Goal: Task Accomplishment & Management: Manage account settings

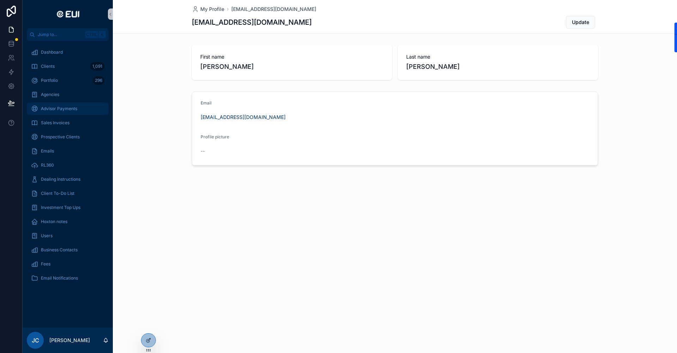
click at [65, 109] on span "Advisor Payments" at bounding box center [59, 109] width 36 height 6
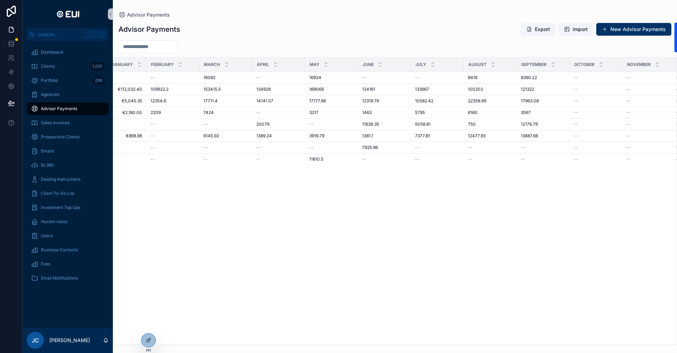
scroll to position [0, 188]
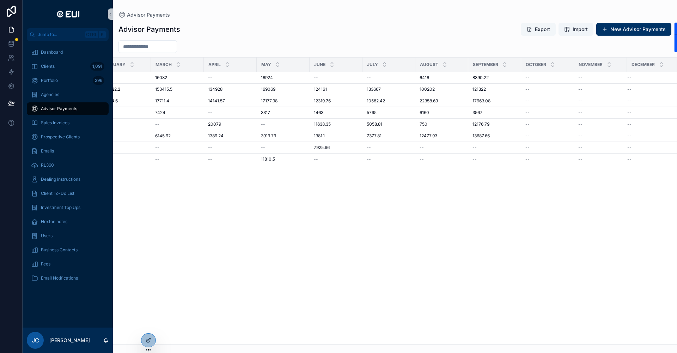
click at [545, 31] on button "Export" at bounding box center [538, 29] width 35 height 13
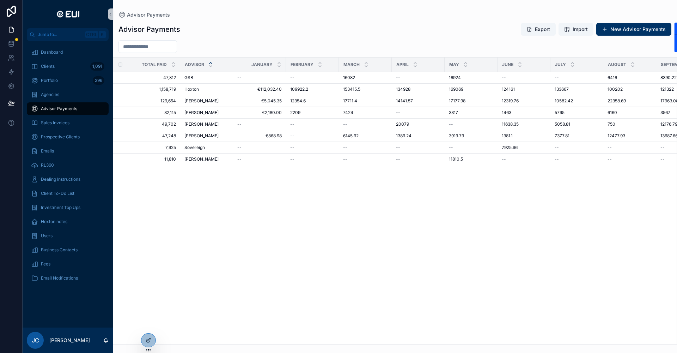
scroll to position [0, 171]
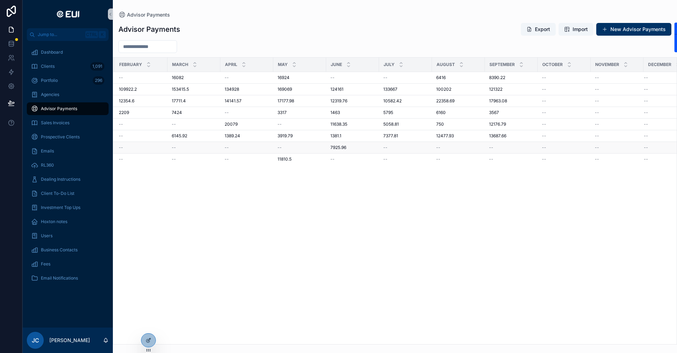
click at [350, 146] on div "7925.96 7925.96" at bounding box center [353, 148] width 44 height 6
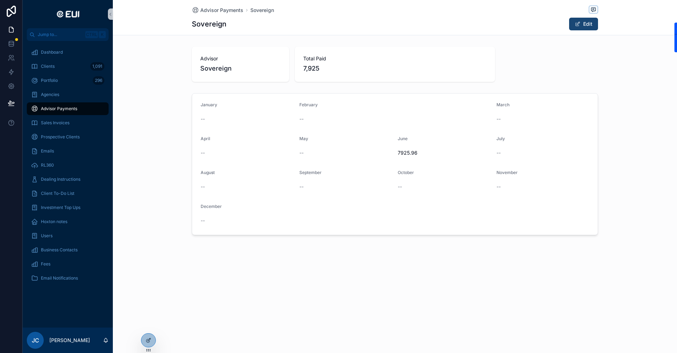
click at [587, 23] on button "Edit" at bounding box center [583, 24] width 29 height 13
click at [510, 154] on input "scrollable content" at bounding box center [543, 155] width 92 height 10
type input "*******"
drag, startPoint x: 434, startPoint y: 155, endPoint x: 358, endPoint y: 159, distance: 76.4
click at [358, 159] on form "January February March April May June ******* July ******* August September Oct…" at bounding box center [395, 166] width 406 height 147
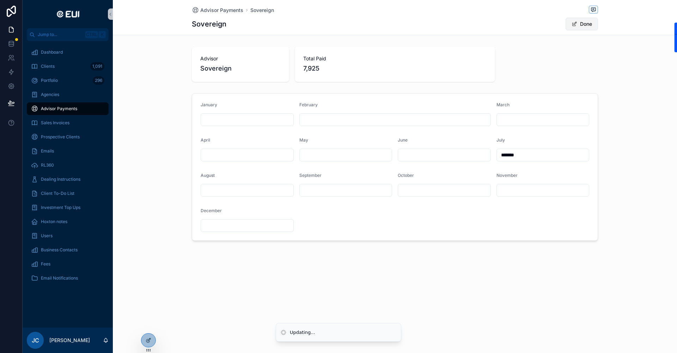
click at [575, 29] on button "Done" at bounding box center [582, 24] width 32 height 13
click at [214, 10] on span "Advisor Payments" at bounding box center [221, 10] width 43 height 7
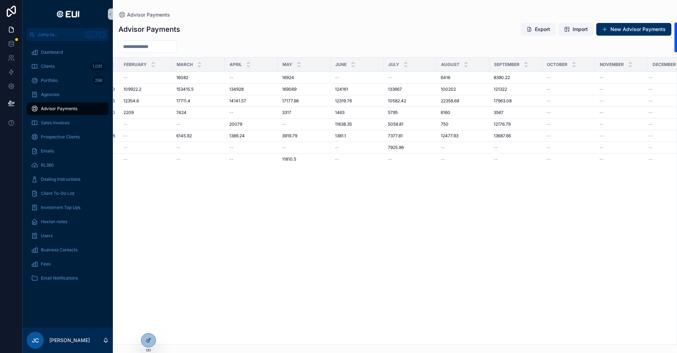
scroll to position [0, 179]
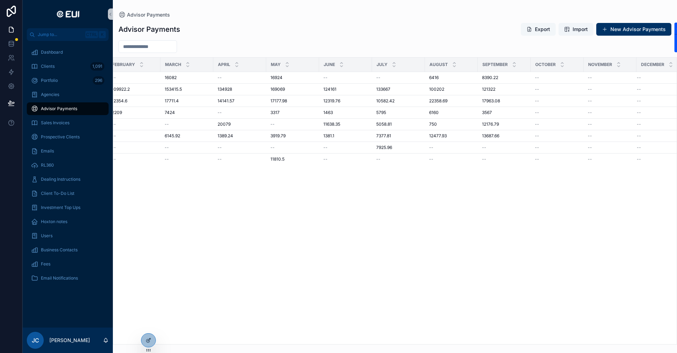
click at [542, 27] on button "Export" at bounding box center [538, 29] width 35 height 13
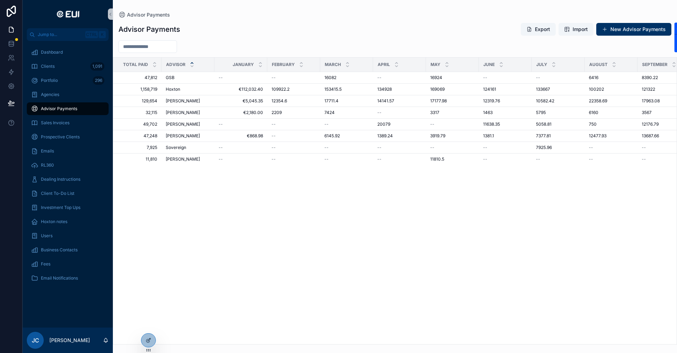
scroll to position [0, 0]
